Goal: Navigation & Orientation: Find specific page/section

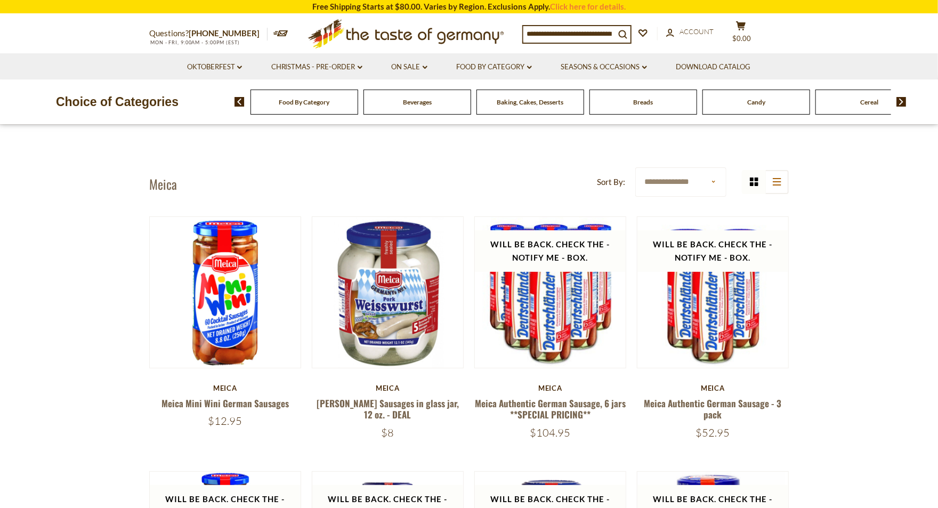
click at [329, 101] on span "Food By Category" at bounding box center [304, 102] width 51 height 8
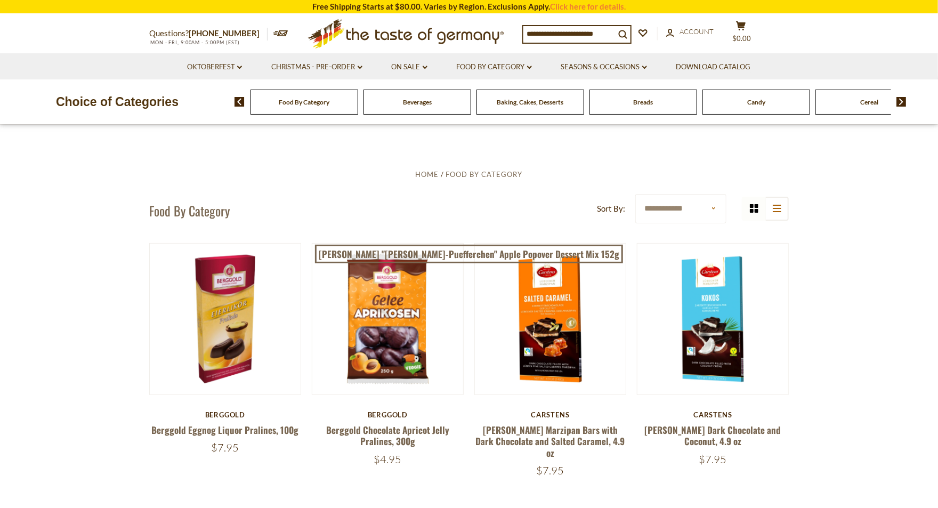
click at [401, 37] on icon ".st0{fill:#EDD300;} .st1{fill:#D33E21;}" at bounding box center [405, 33] width 199 height 39
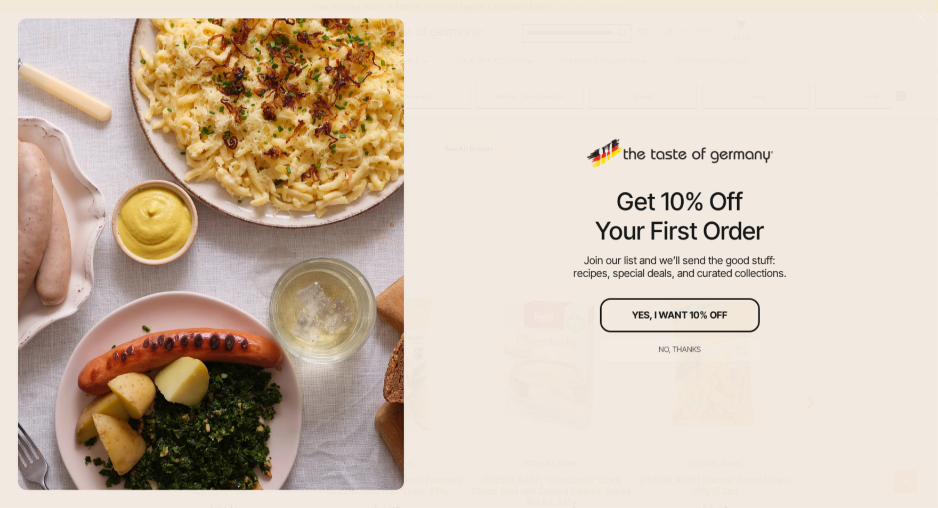
scroll to position [733, 0]
click at [663, 346] on div "No, thanks" at bounding box center [680, 348] width 42 height 7
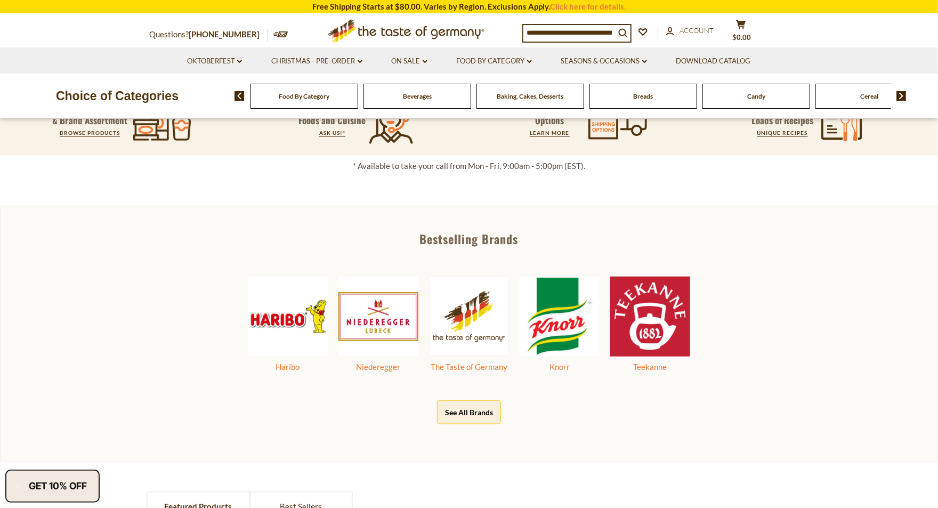
scroll to position [466, 0]
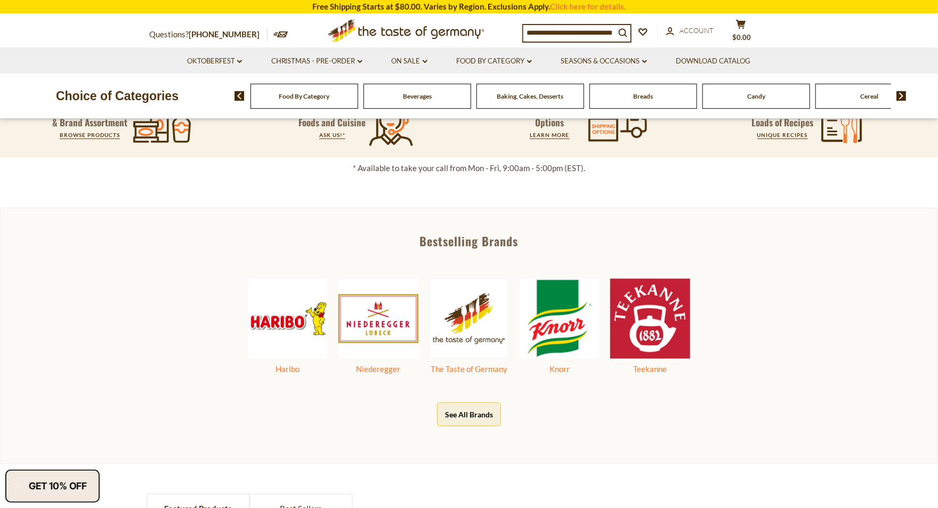
click at [358, 98] on div "Breads" at bounding box center [304, 96] width 108 height 25
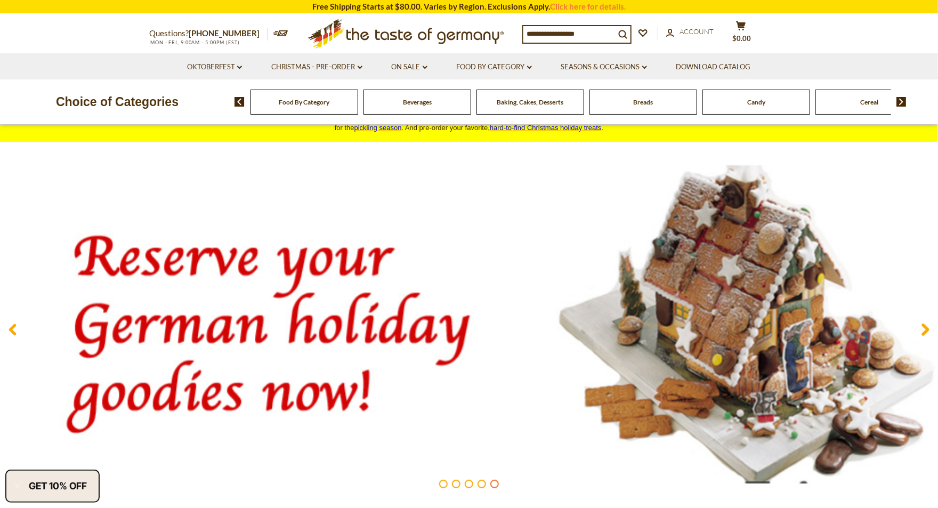
scroll to position [23, 0]
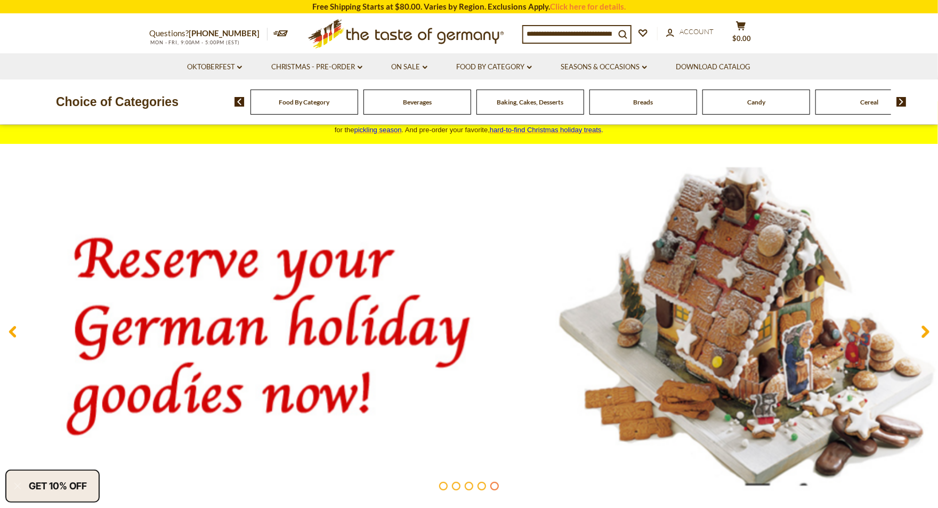
click at [900, 101] on img at bounding box center [901, 102] width 10 height 10
click at [905, 102] on img at bounding box center [901, 102] width 10 height 10
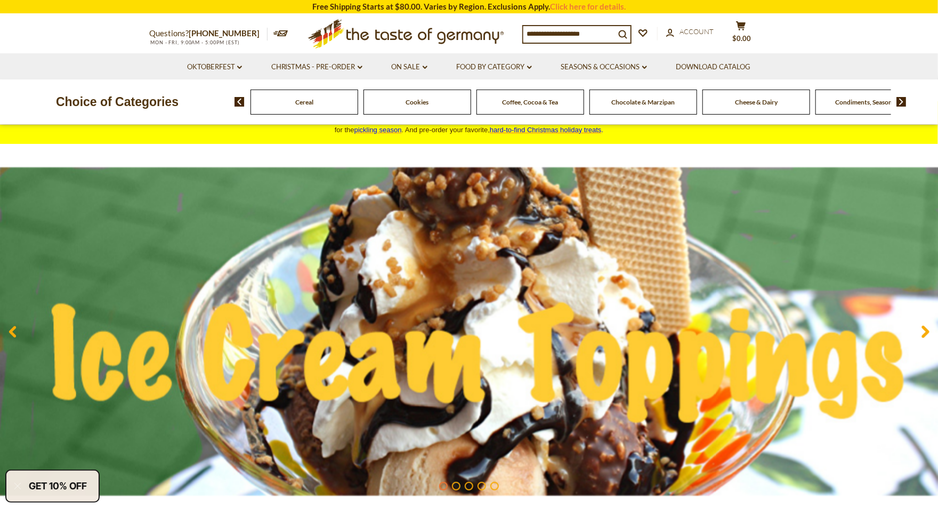
click at [904, 102] on img at bounding box center [901, 102] width 10 height 10
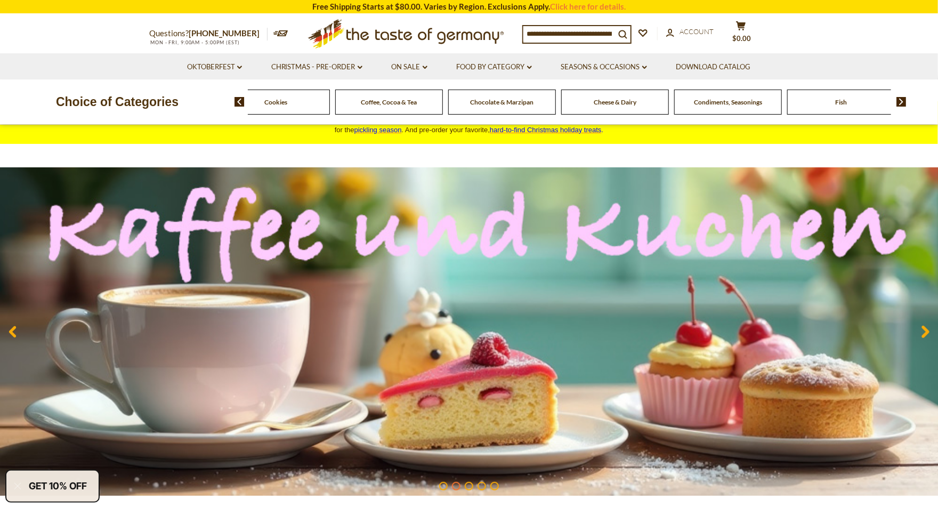
click at [903, 102] on img at bounding box center [901, 102] width 10 height 10
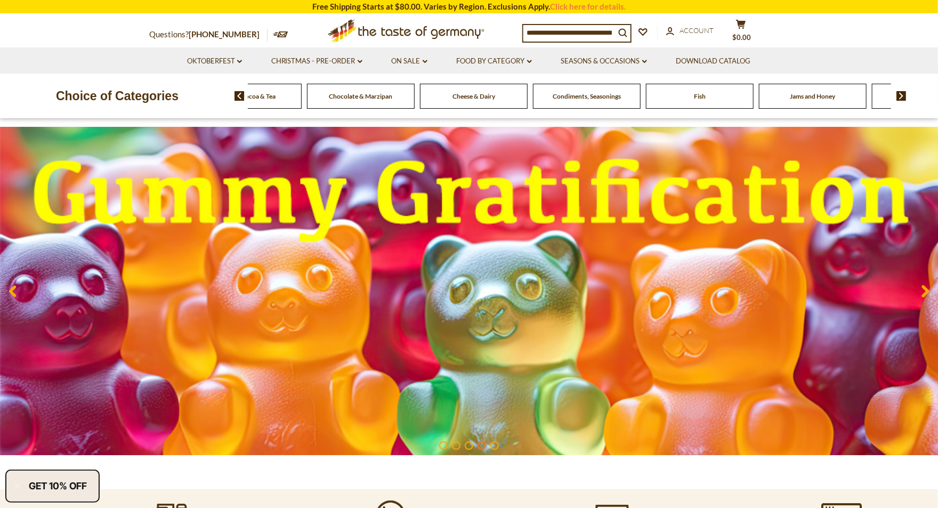
scroll to position [66, 0]
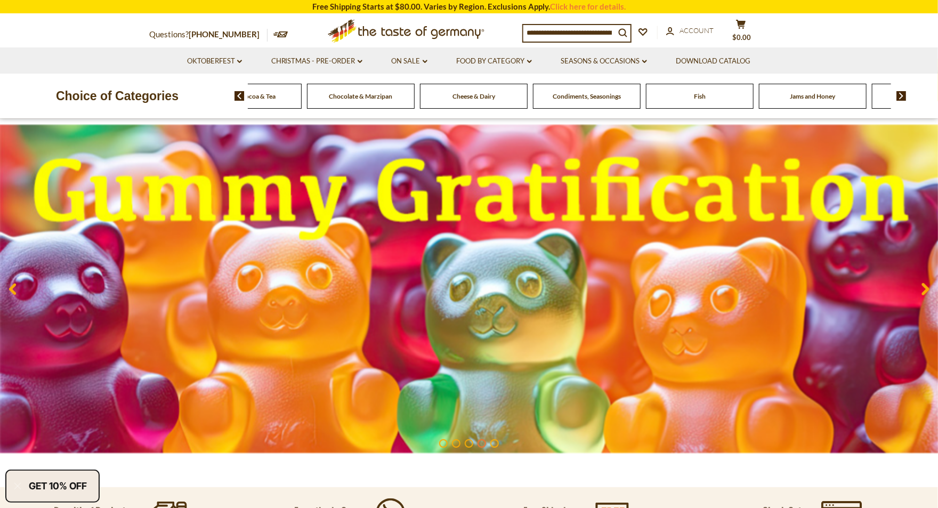
click at [921, 288] on icon at bounding box center [925, 288] width 8 height 13
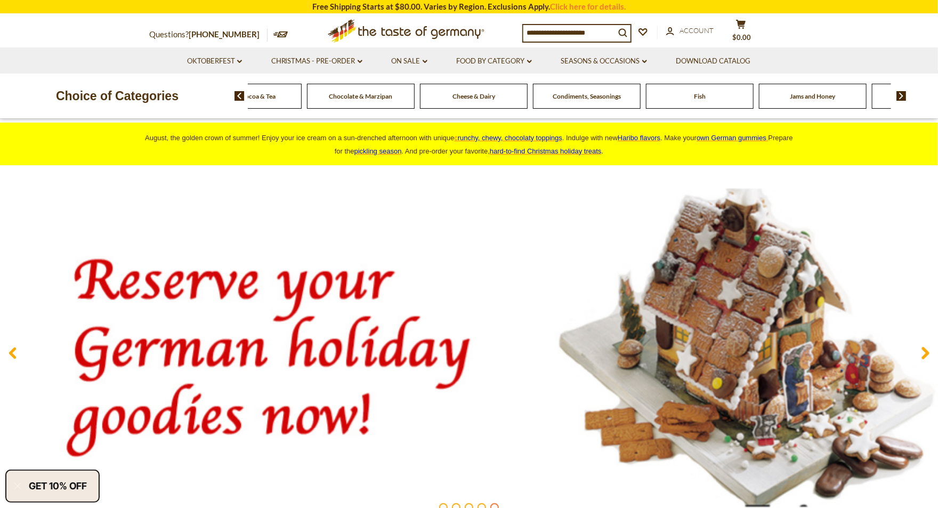
scroll to position [0, 0]
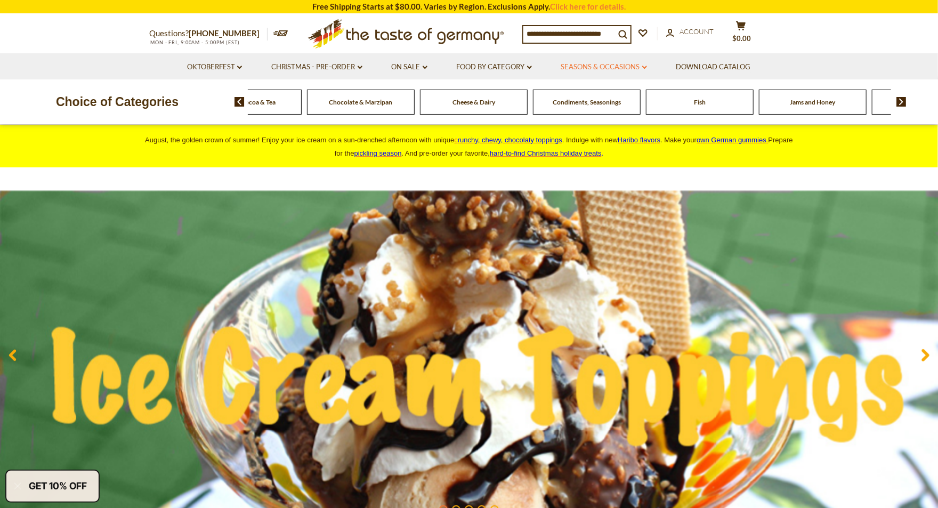
click at [609, 68] on link "Seasons & Occasions dropdown_arrow" at bounding box center [604, 67] width 86 height 12
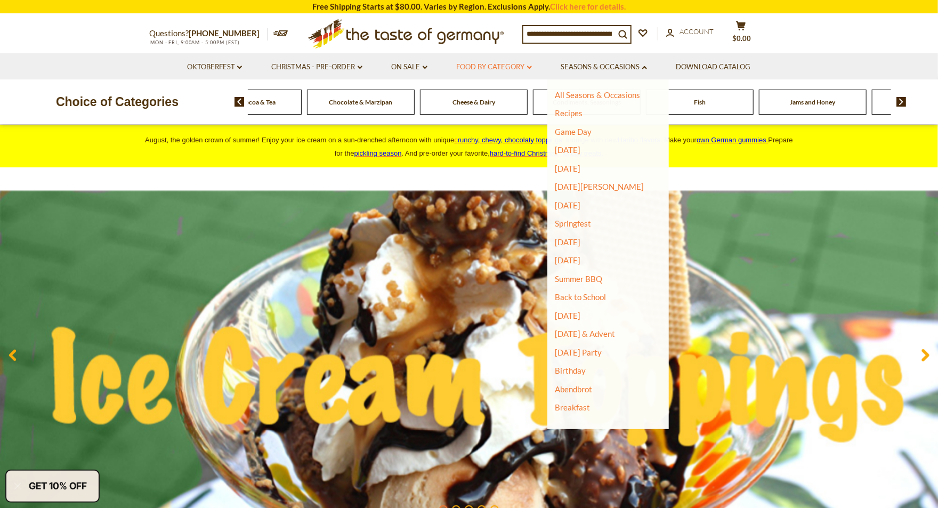
click at [513, 66] on link "Food By Category dropdown_arrow" at bounding box center [494, 67] width 75 height 12
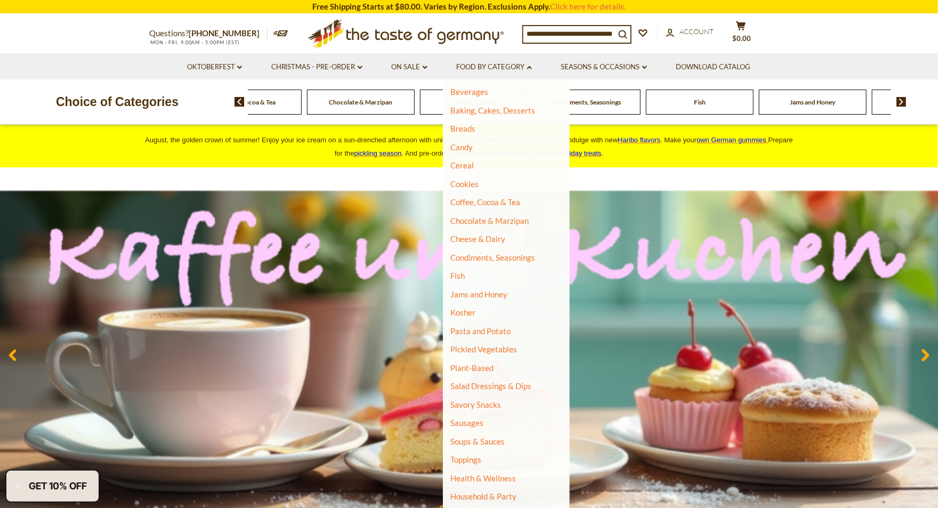
scroll to position [66, 0]
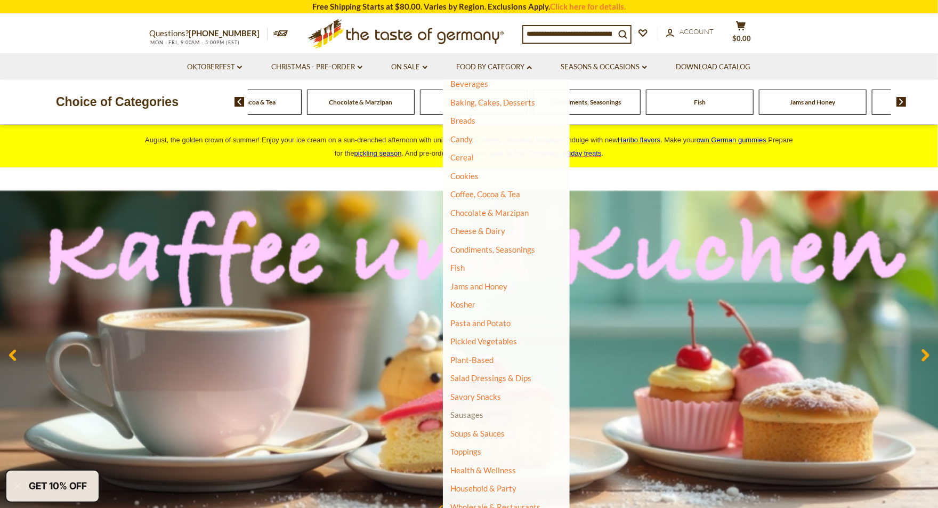
click at [469, 411] on link "Sausages" at bounding box center [467, 415] width 33 height 10
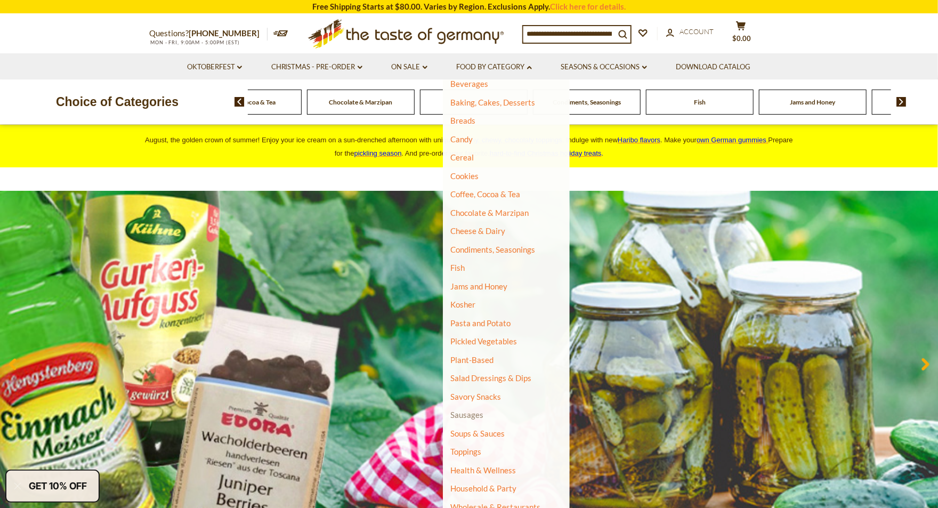
click at [465, 419] on link "Sausages" at bounding box center [467, 415] width 33 height 10
